Goal: Task Accomplishment & Management: Manage account settings

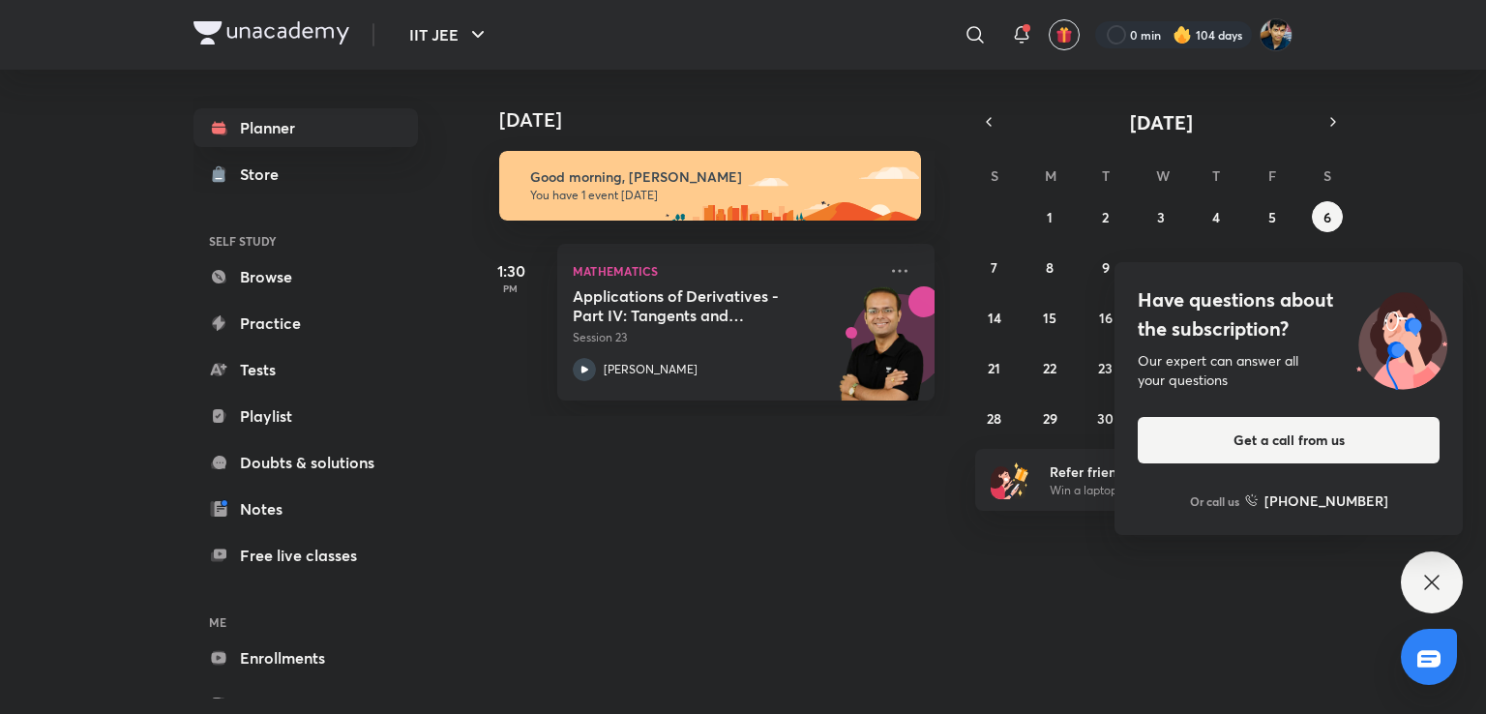
click at [1258, 197] on div "S M T W T F S 31 1 2 3 4 5 6 7 8 9 10 11 12 13 14 15 16 17 18 19 20 21 22 23 24…" at bounding box center [1161, 296] width 372 height 275
click at [1274, 219] on abbr "5" at bounding box center [1273, 217] width 8 height 18
